Goal: Information Seeking & Learning: Find specific fact

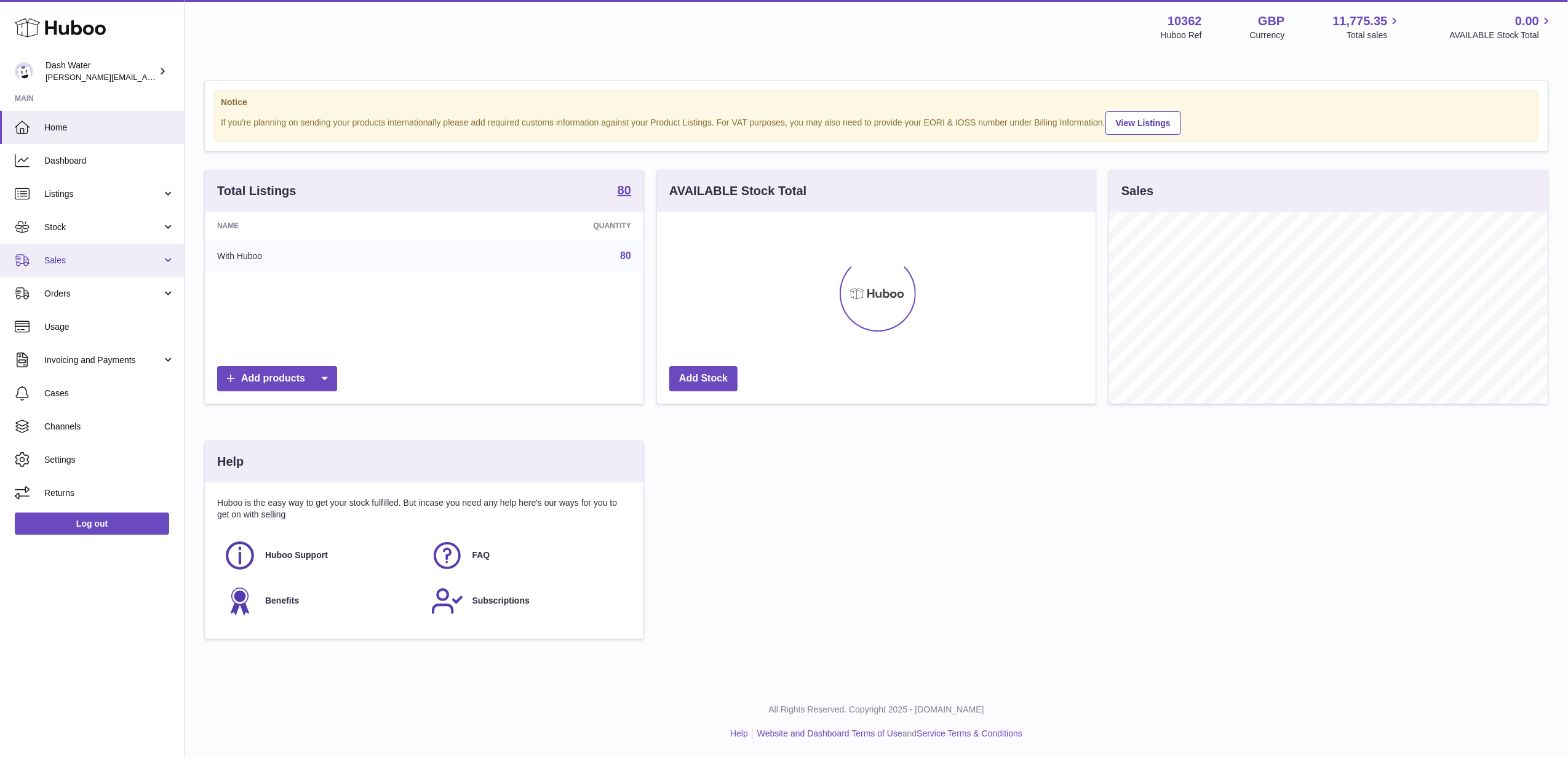
scroll to position [192, 438]
click at [147, 269] on link "Sales" at bounding box center [92, 261] width 184 height 33
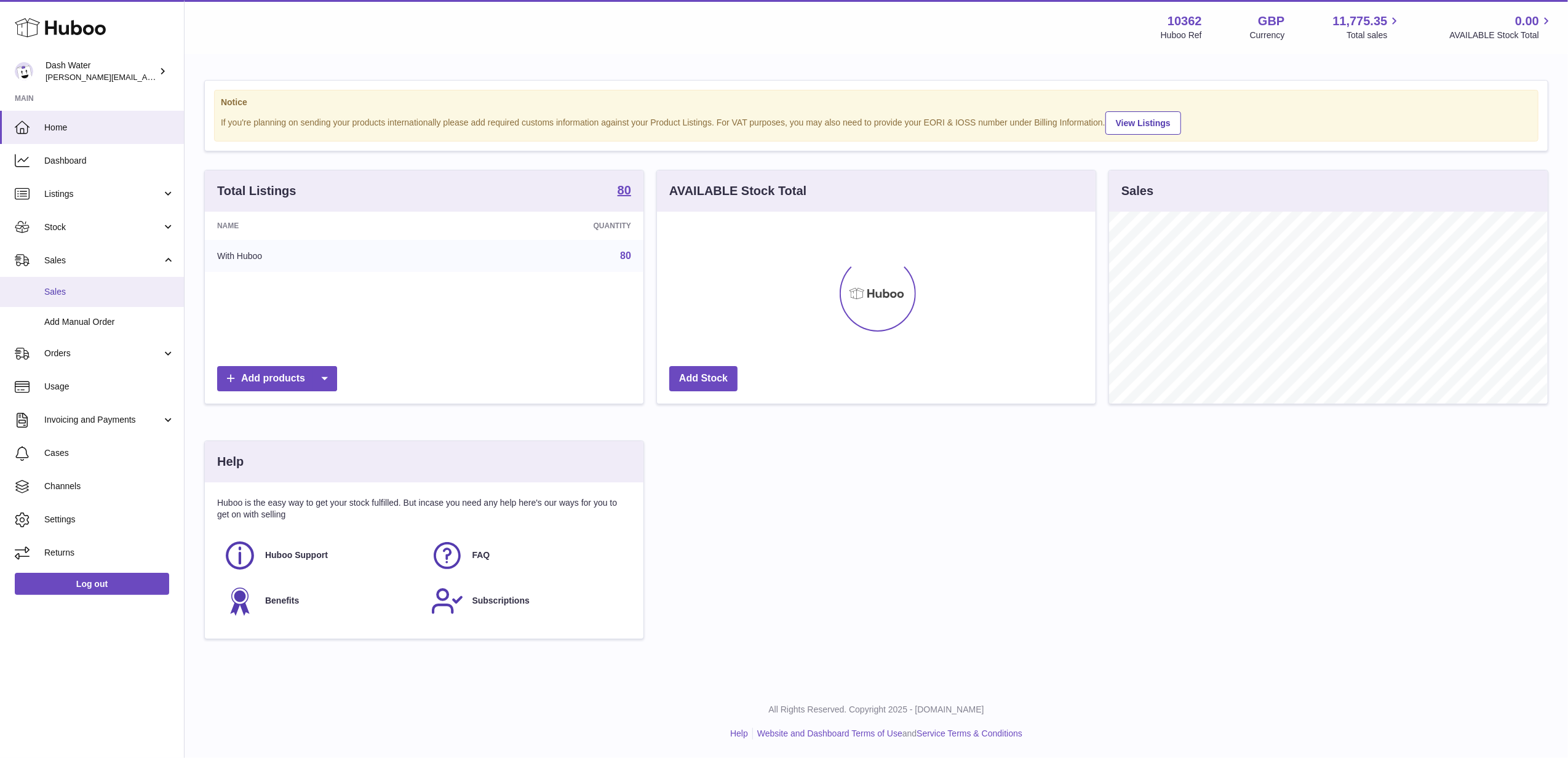
click at [114, 284] on link "Sales" at bounding box center [92, 292] width 184 height 30
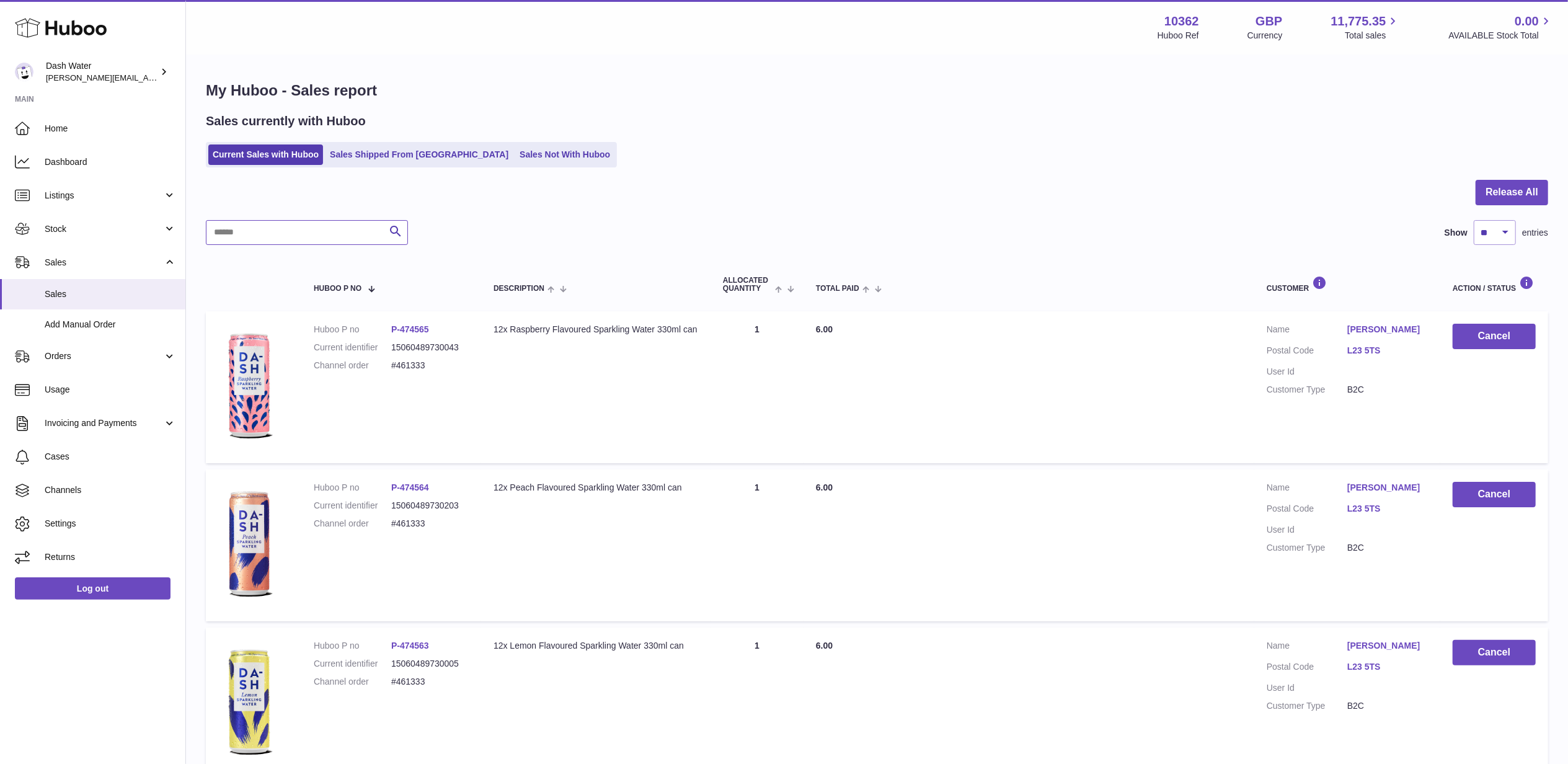
click at [308, 244] on input "text" at bounding box center [307, 232] width 202 height 25
type input "*****"
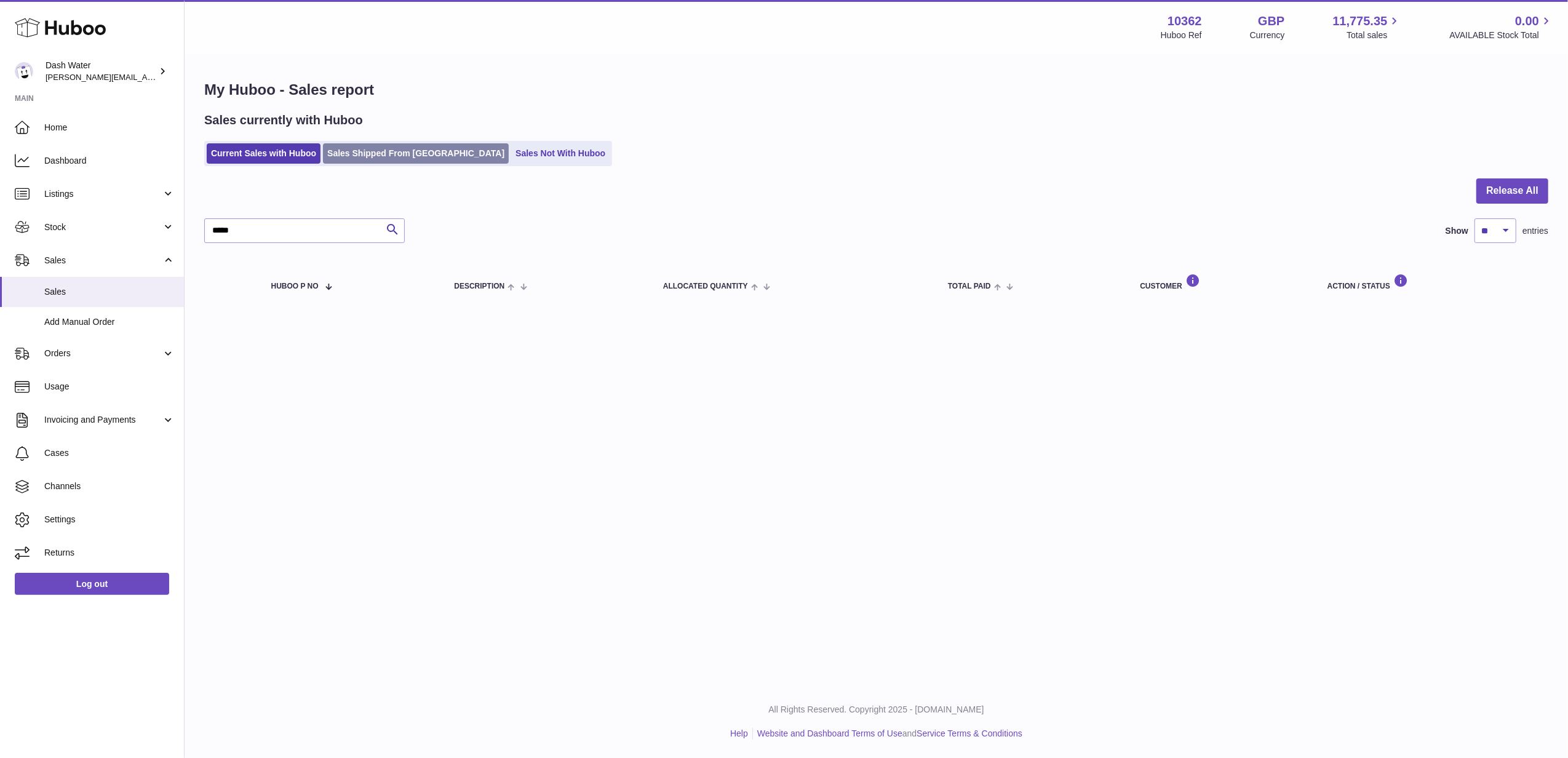
click at [351, 162] on link "Sales Shipped From [GEOGRAPHIC_DATA]" at bounding box center [416, 154] width 186 height 20
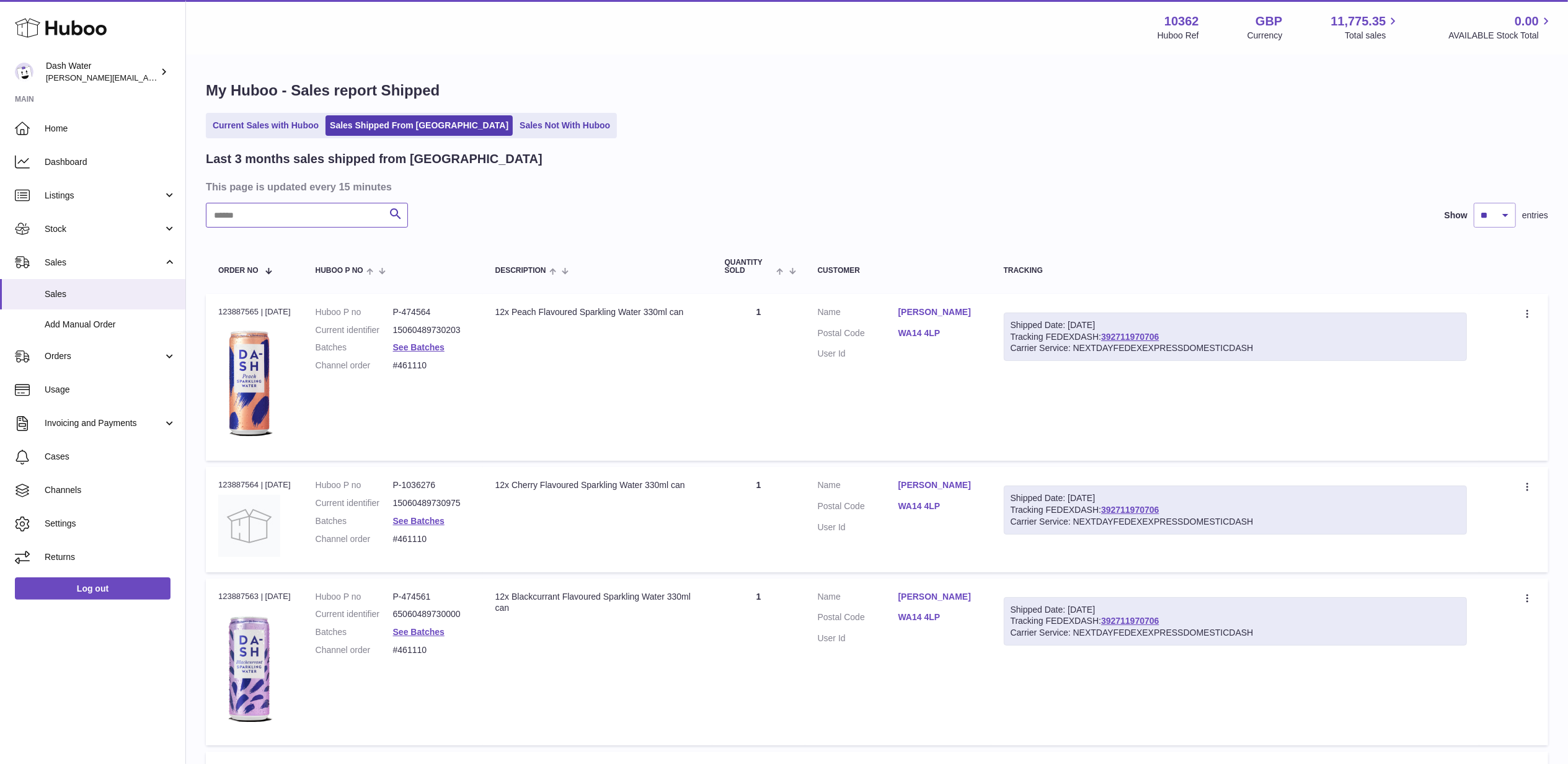
click at [351, 220] on input "text" at bounding box center [307, 214] width 202 height 25
type input "*****"
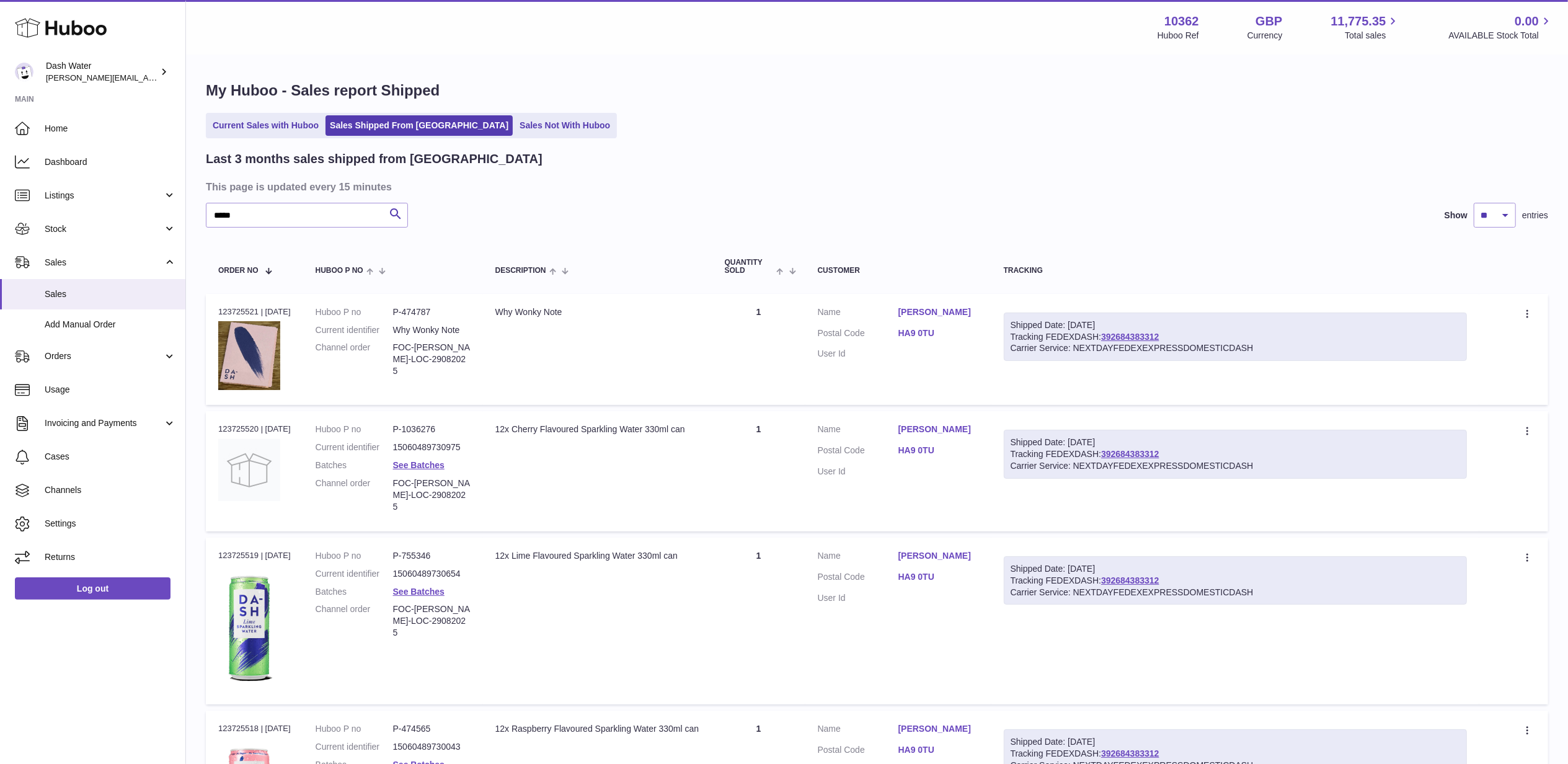
click at [1142, 328] on div "Shipped Date: [DATE]" at bounding box center [1235, 325] width 450 height 12
click at [1147, 334] on link "392684383312" at bounding box center [1130, 337] width 58 height 10
click at [1152, 335] on link "392684383312" at bounding box center [1130, 337] width 58 height 10
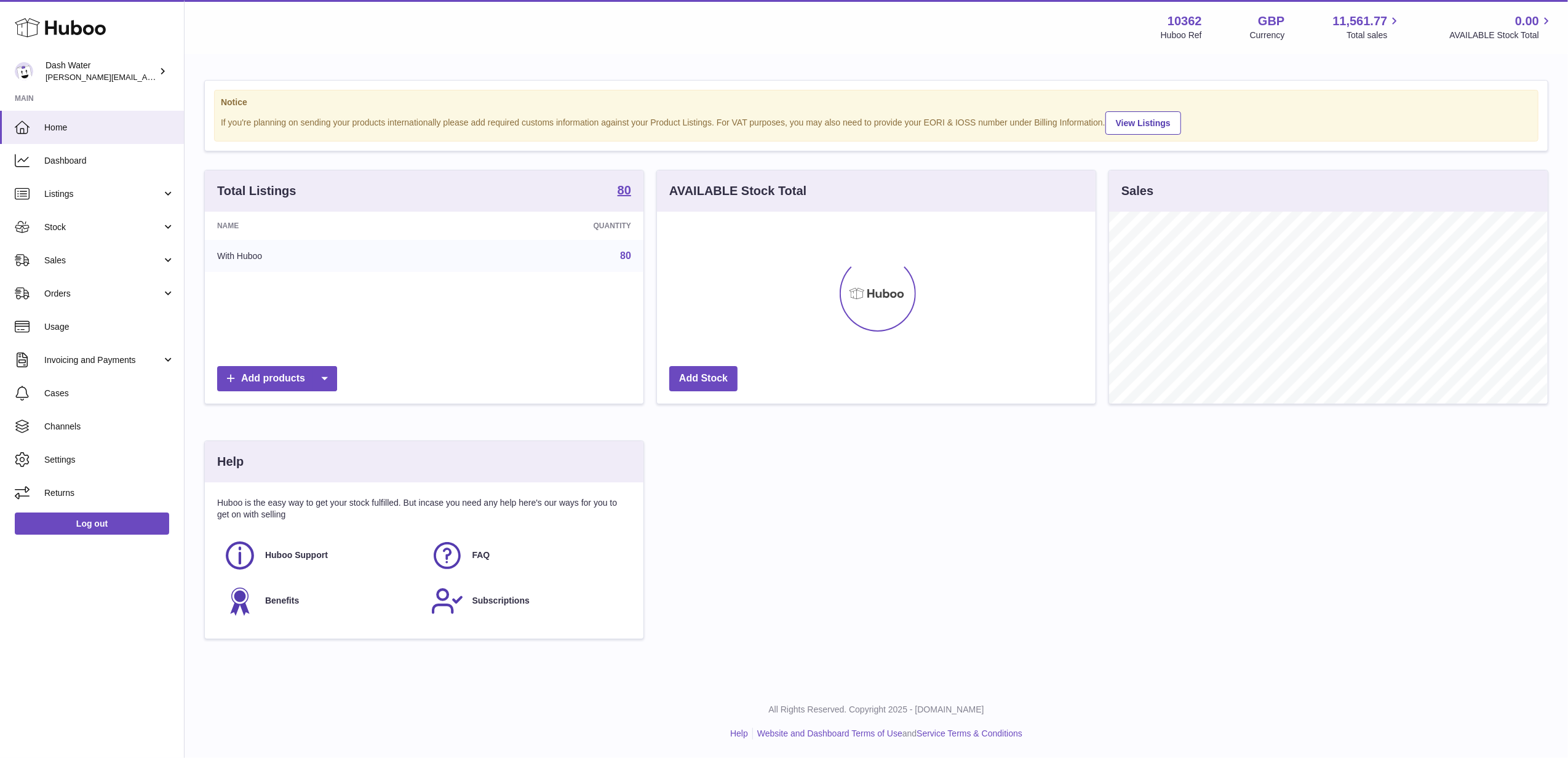
scroll to position [192, 438]
click at [145, 259] on span "Sales" at bounding box center [103, 261] width 118 height 12
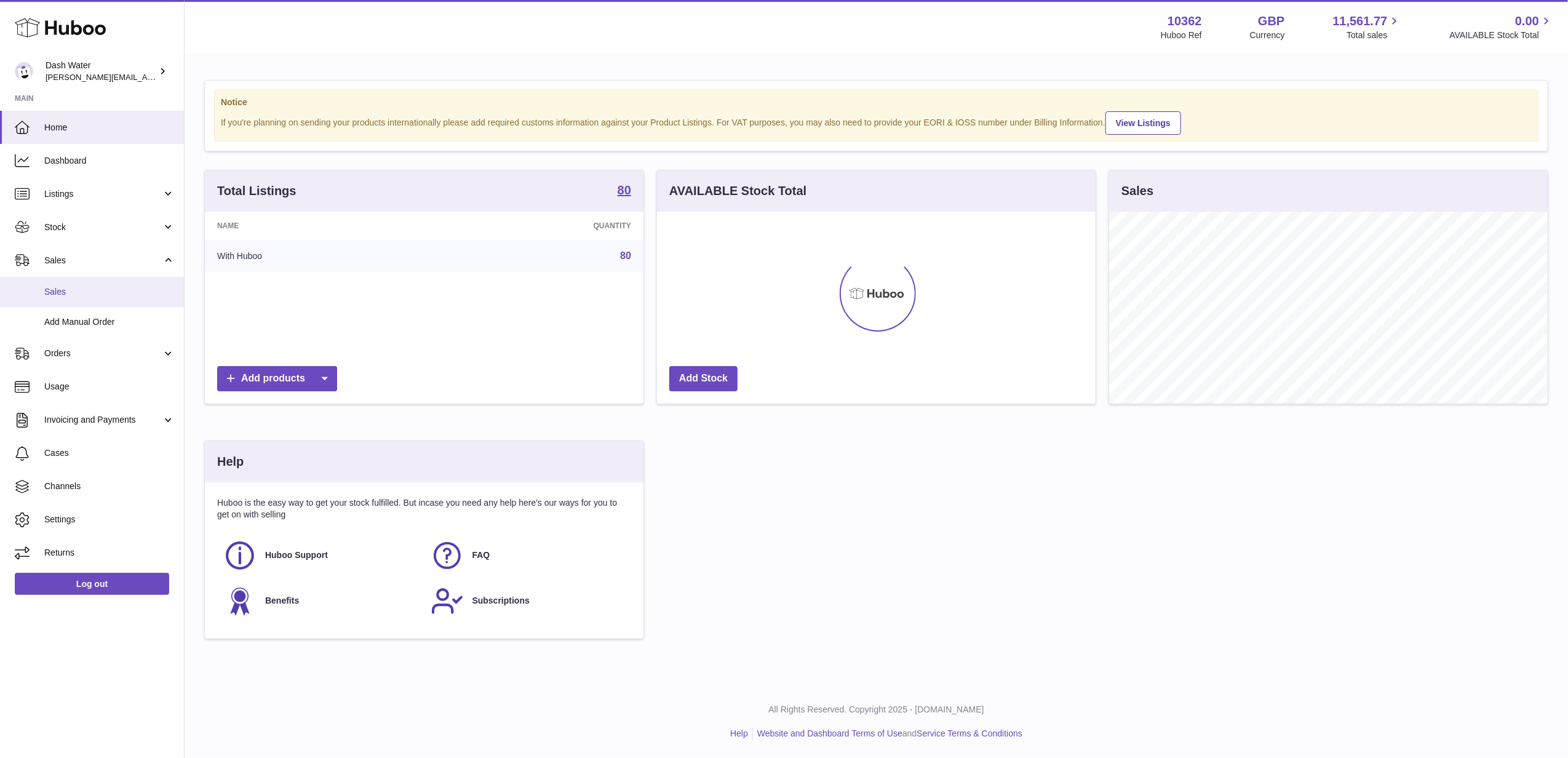
click at [99, 286] on span "Sales" at bounding box center [109, 292] width 130 height 12
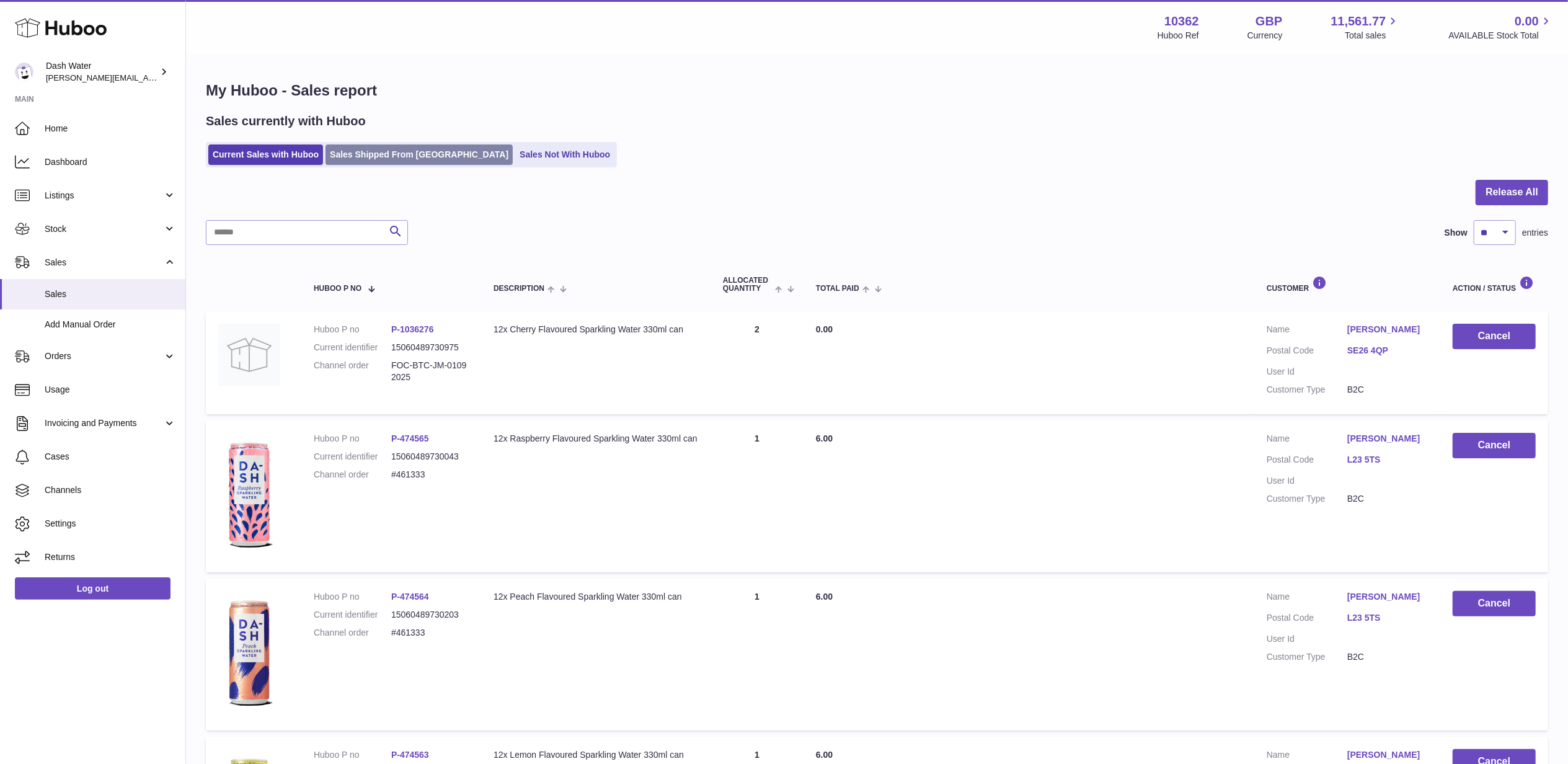
click at [383, 150] on link "Sales Shipped From [GEOGRAPHIC_DATA]" at bounding box center [419, 155] width 187 height 21
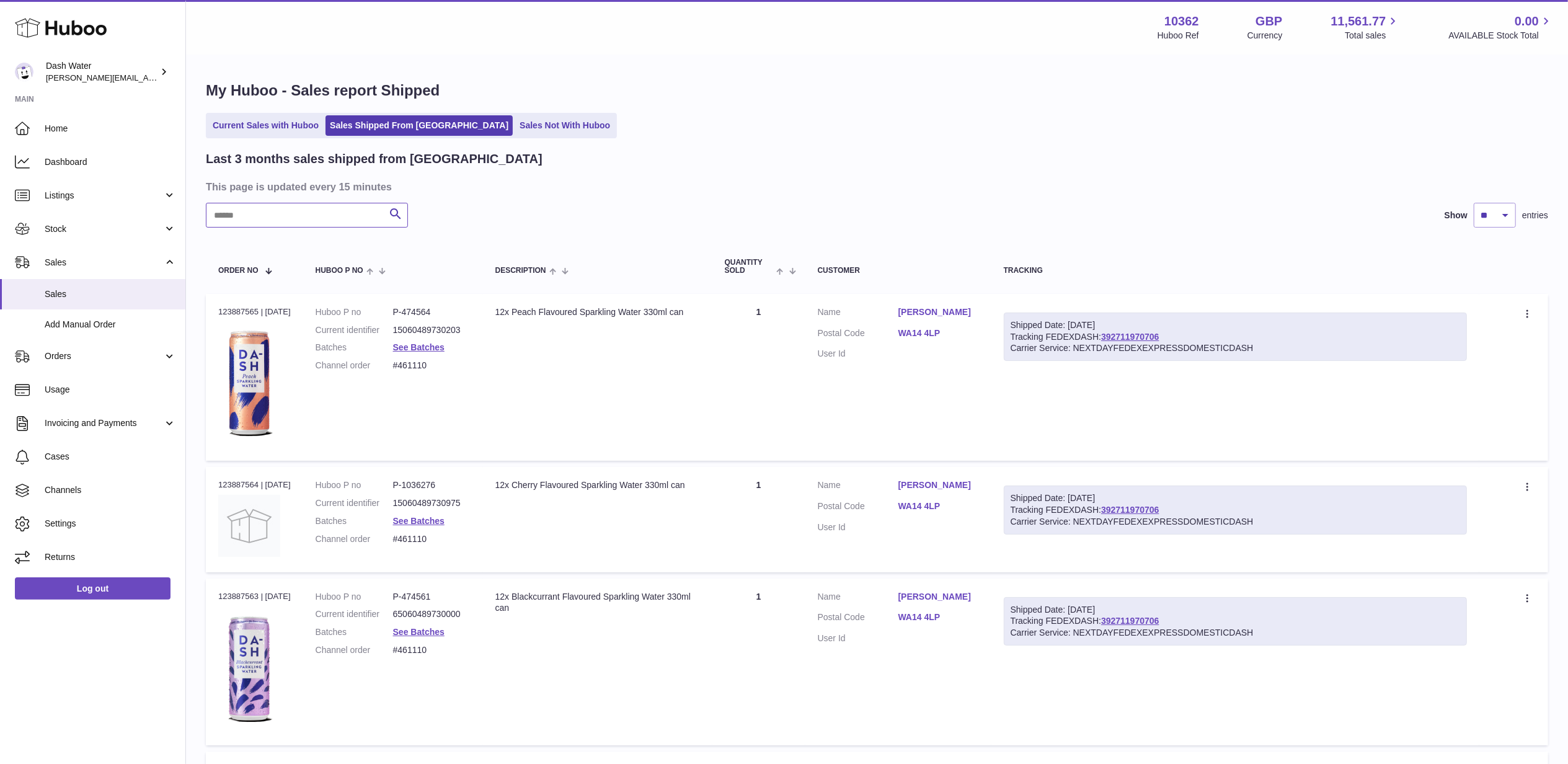
click at [298, 224] on input "text" at bounding box center [307, 214] width 202 height 25
type input "*****"
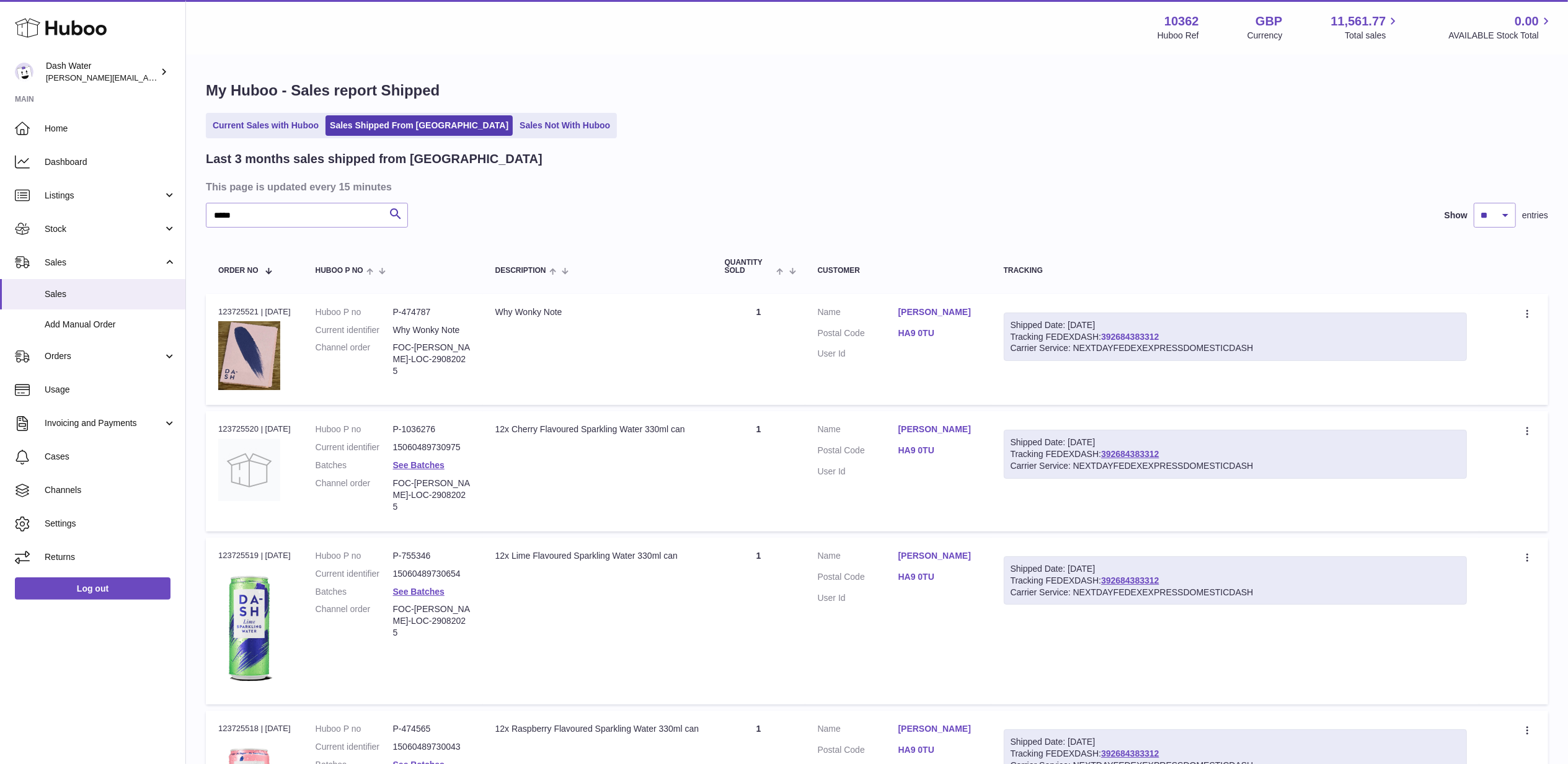
click at [1130, 339] on link "392684383312" at bounding box center [1130, 337] width 58 height 10
click at [933, 312] on link "Rajan Radia" at bounding box center [939, 312] width 81 height 12
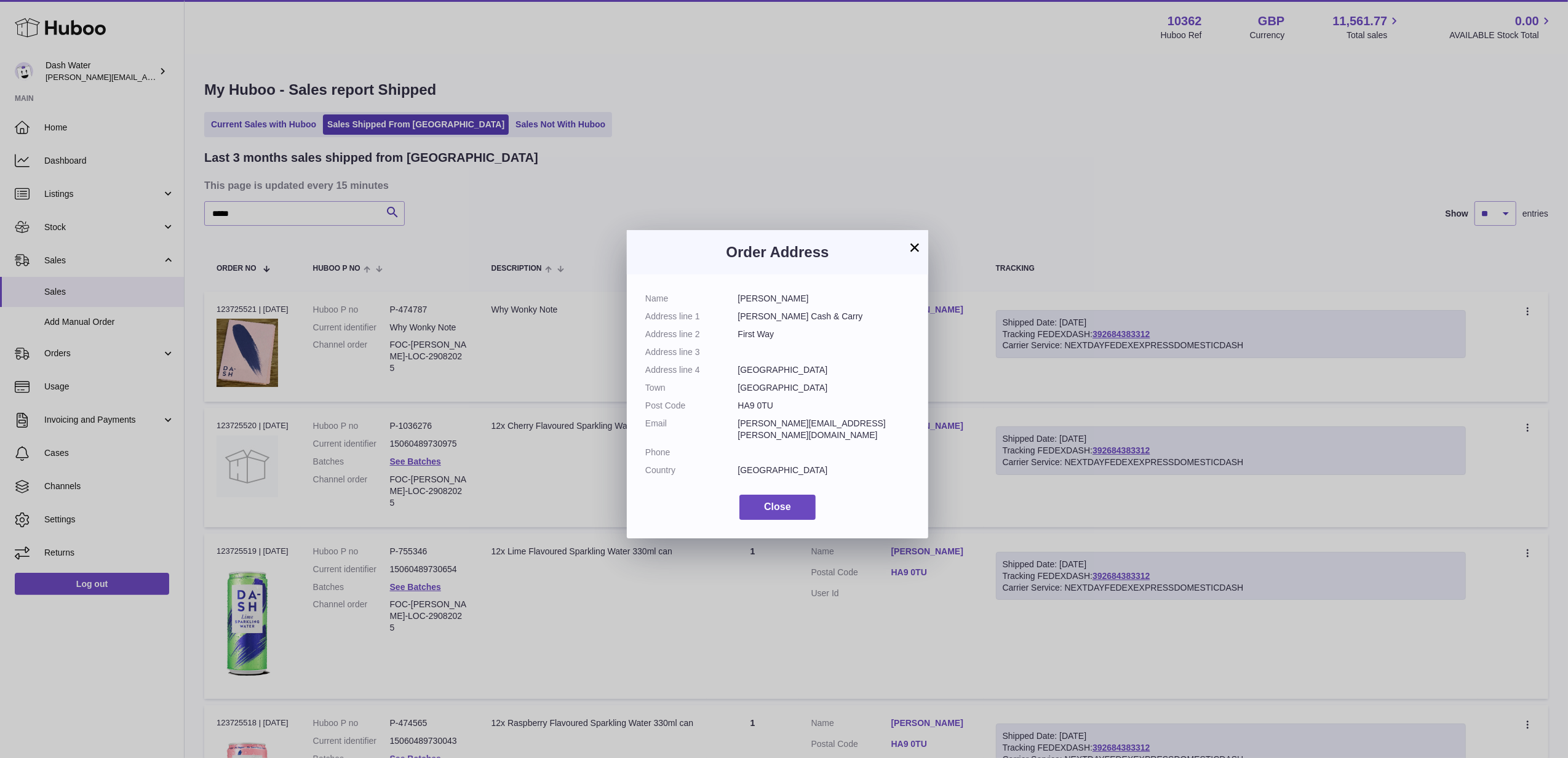
click at [817, 318] on dd "Dhamecha Cash & Carry" at bounding box center [824, 316] width 173 height 12
copy dl "Dhamecha Cash & Carry"
click at [754, 333] on dd "First Way" at bounding box center [824, 334] width 173 height 12
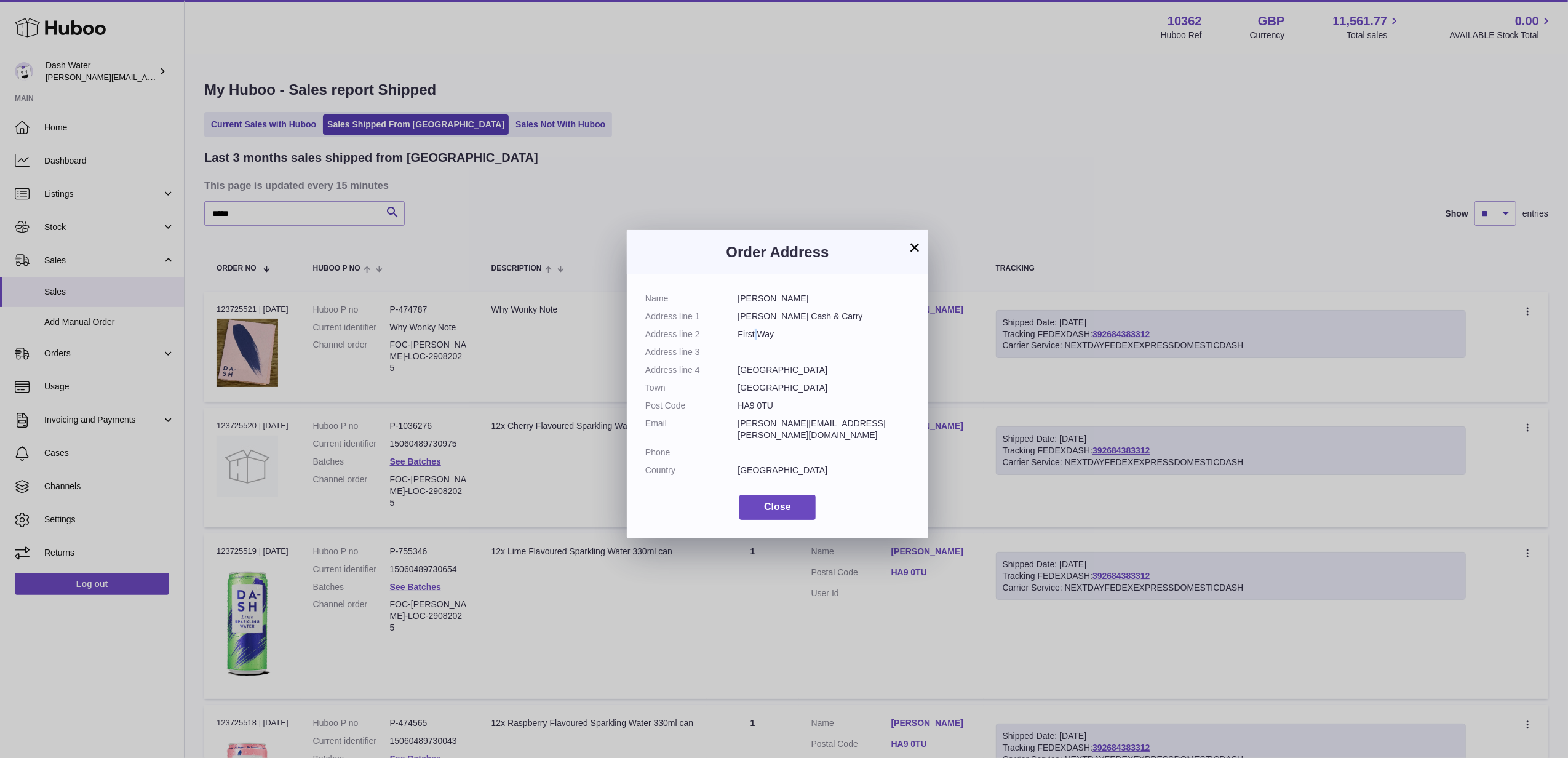
click at [754, 333] on dd "First Way" at bounding box center [824, 334] width 173 height 12
copy dl "First Way"
click at [759, 366] on dd "Wembley" at bounding box center [824, 370] width 173 height 12
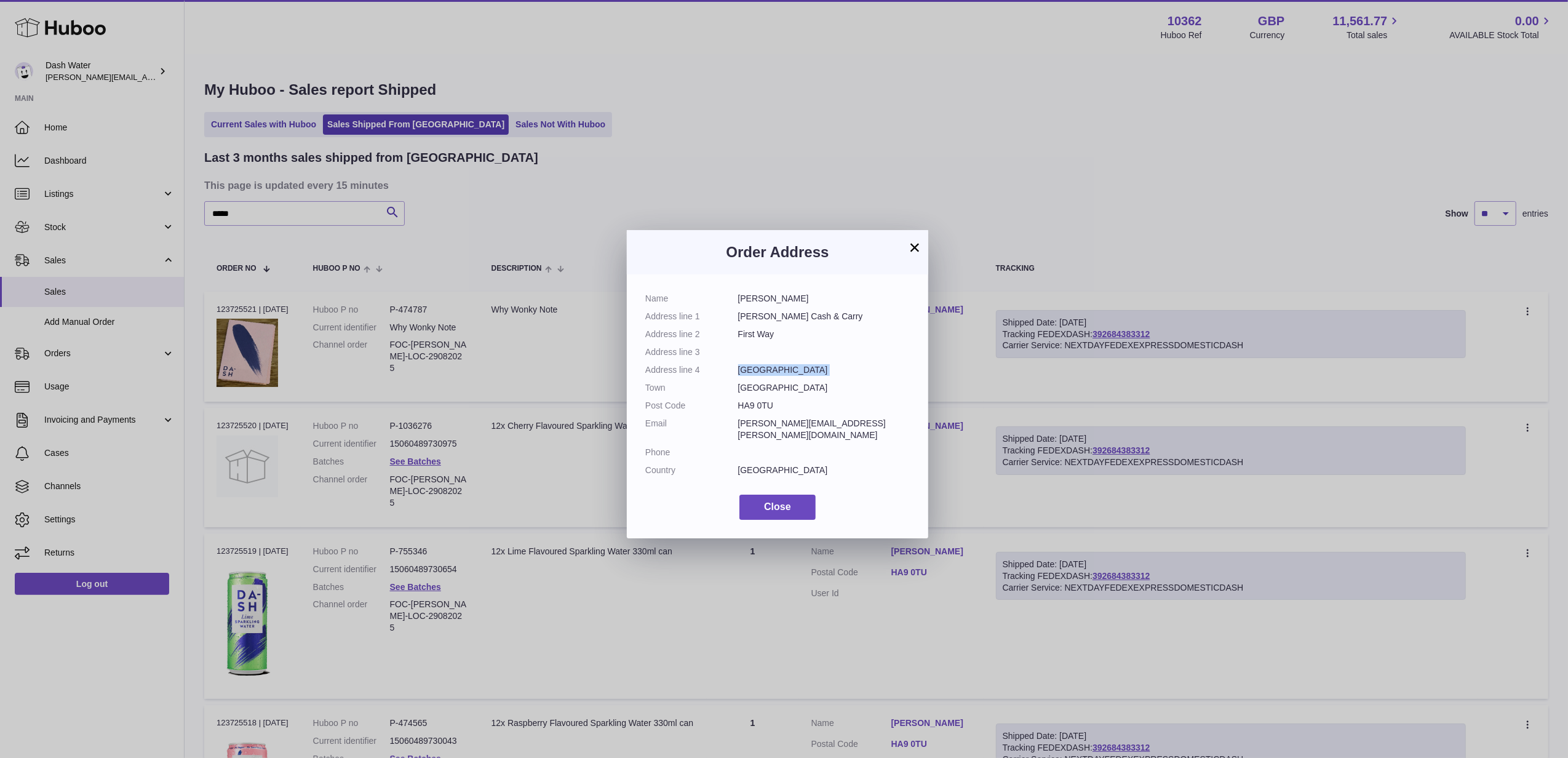
click at [759, 366] on dd "Wembley" at bounding box center [824, 370] width 173 height 12
copy dl "Wembley"
click at [762, 405] on dd "HA9 0TU" at bounding box center [824, 406] width 173 height 12
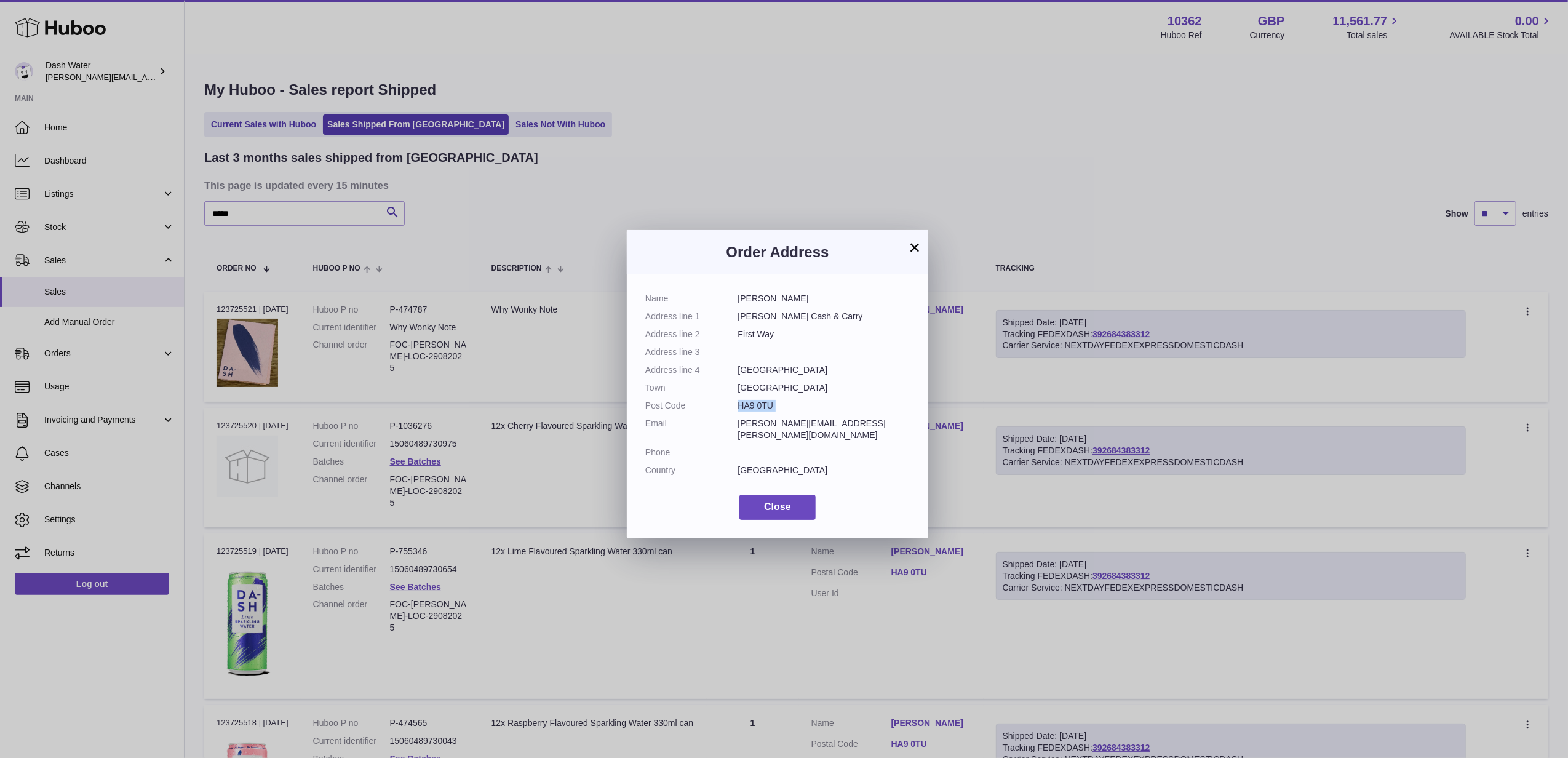
copy dl "HA9 0TU"
